Goal: Information Seeking & Learning: Learn about a topic

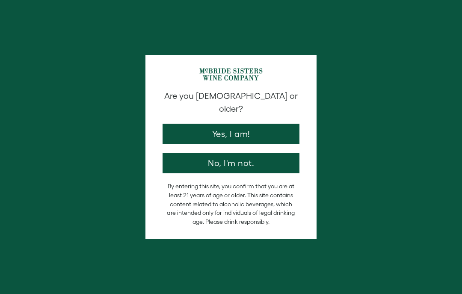
click at [251, 126] on button "Yes, I am!" at bounding box center [231, 134] width 137 height 21
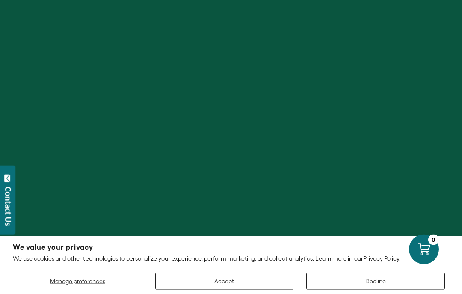
scroll to position [38, 0]
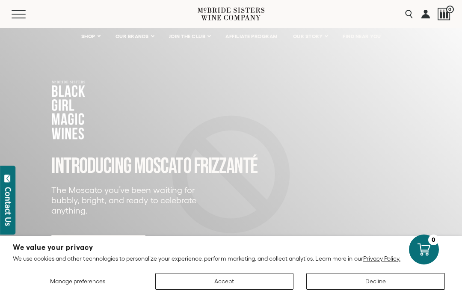
click at [381, 279] on button "Decline" at bounding box center [376, 281] width 139 height 17
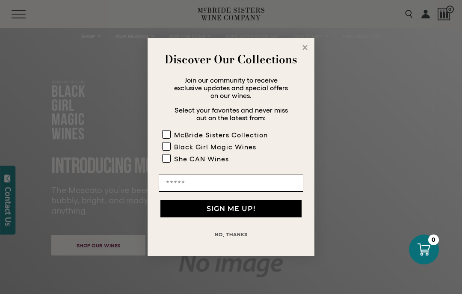
click at [305, 47] on circle "Close dialog" at bounding box center [306, 48] width 10 height 10
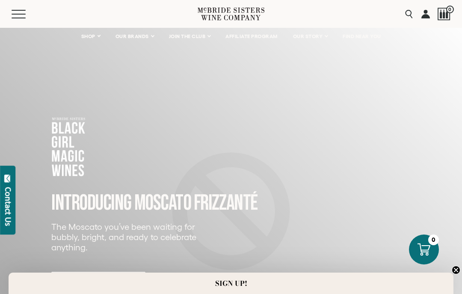
scroll to position [0, 0]
click at [316, 187] on div "INTRODUCING MOSCATO FRIZZANTé The Moscato you’ve been waiting for bubbly, brigh…" at bounding box center [231, 216] width 360 height 198
click at [278, 181] on div "INTRODUCING MOSCATO FRIZZANTé The Moscato you’ve been waiting for bubbly, brigh…" at bounding box center [231, 216] width 360 height 198
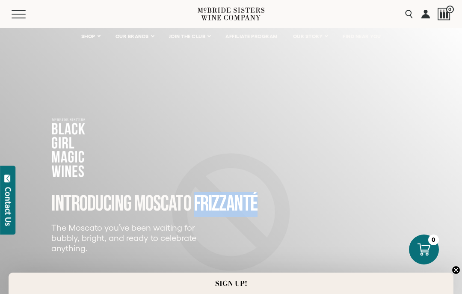
click at [306, 181] on div "INTRODUCING MOSCATO FRIZZANTé The Moscato you’ve been waiting for bubbly, brigh…" at bounding box center [231, 216] width 360 height 198
click at [140, 36] on span "OUR BRANDS" at bounding box center [132, 36] width 33 height 6
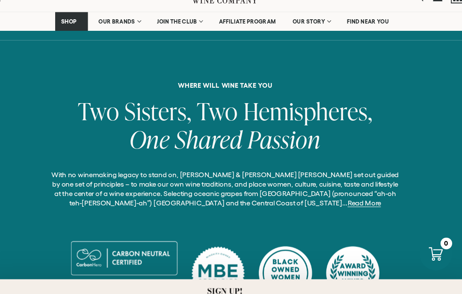
scroll to position [309, 0]
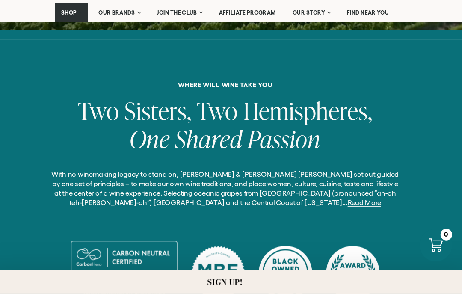
click at [343, 207] on link "Read More" at bounding box center [358, 211] width 30 height 8
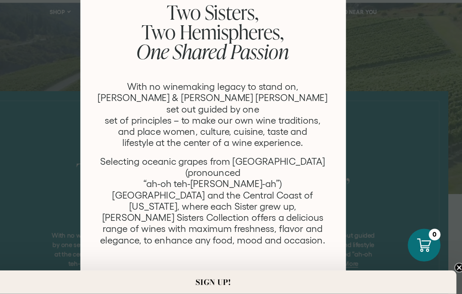
scroll to position [0, 0]
click at [63, 100] on div "WHERE WILL WINE TAKE YOU Two Sisters, Two Hemispheres, One Shared Passion With …" at bounding box center [231, 147] width 462 height 294
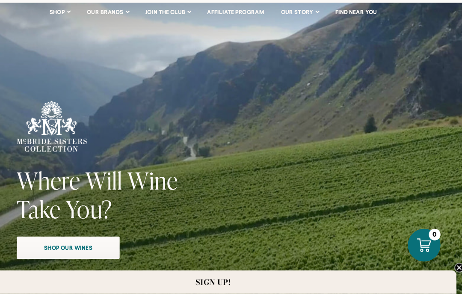
click at [293, 33] on span "OUR STORY" at bounding box center [308, 36] width 30 height 6
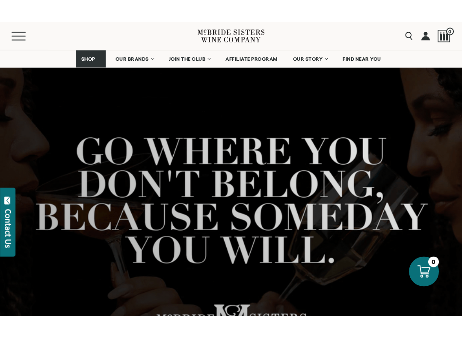
scroll to position [53, 0]
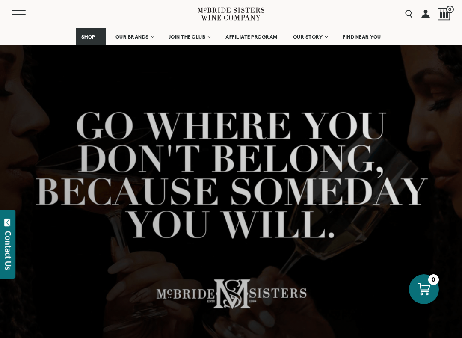
click at [89, 158] on div at bounding box center [231, 193] width 462 height 411
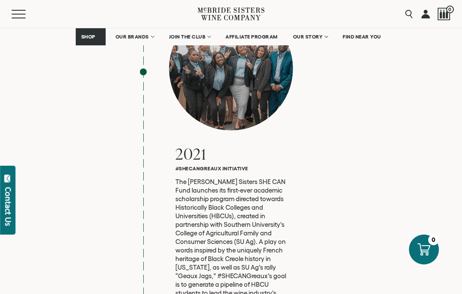
scroll to position [3273, 0]
